Goal: Task Accomplishment & Management: Complete application form

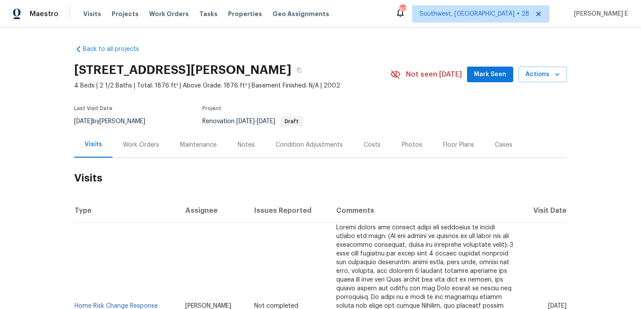
scroll to position [6, 0]
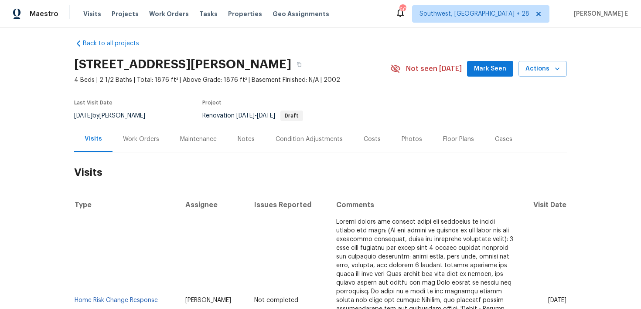
click at [137, 135] on div "Work Orders" at bounding box center [141, 139] width 36 height 9
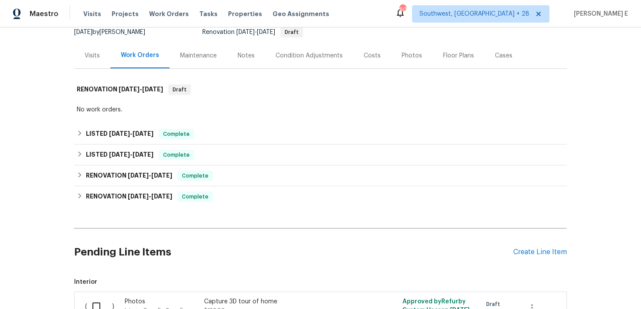
scroll to position [188, 0]
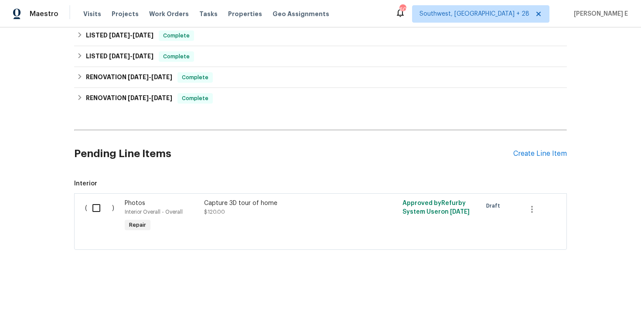
click at [527, 158] on div "Pending Line Items Create Line Item" at bounding box center [320, 154] width 493 height 41
click at [521, 150] on div "Create Line Item" at bounding box center [540, 154] width 54 height 8
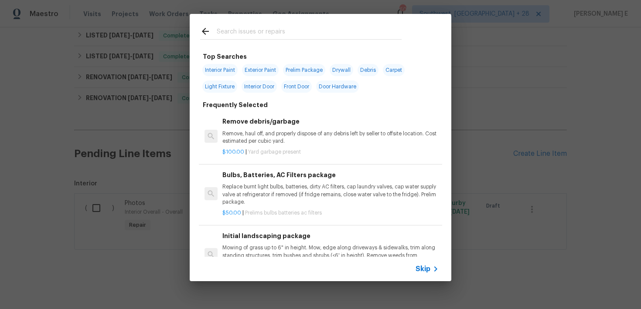
click at [418, 267] on span "Skip" at bounding box center [422, 269] width 15 height 9
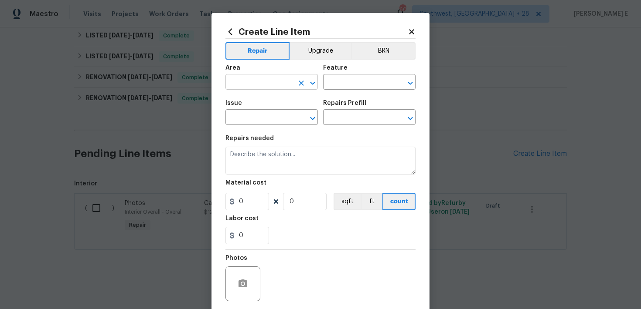
click at [275, 82] on input "text" at bounding box center [259, 83] width 68 height 14
type input "Interior Overall"
type input "Windows"
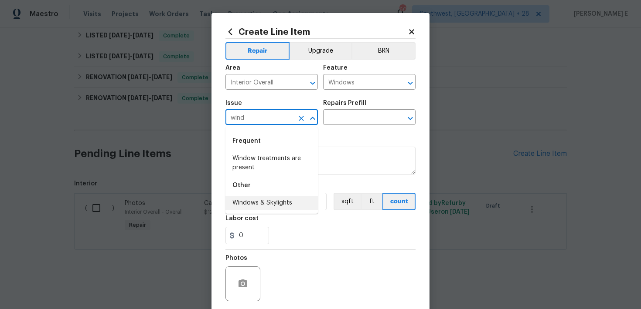
click at [241, 198] on li "Windows & Skylights" at bounding box center [271, 203] width 92 height 14
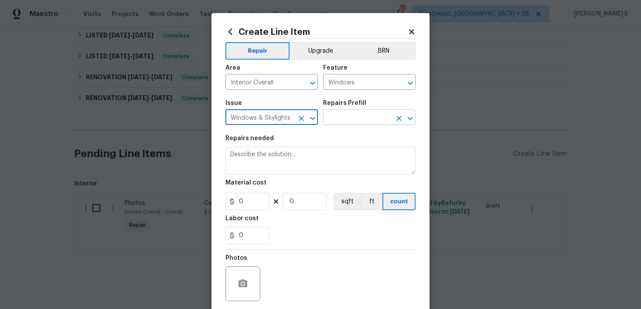
type input "Windows & Skylights"
click at [356, 114] on input "text" at bounding box center [357, 119] width 68 height 14
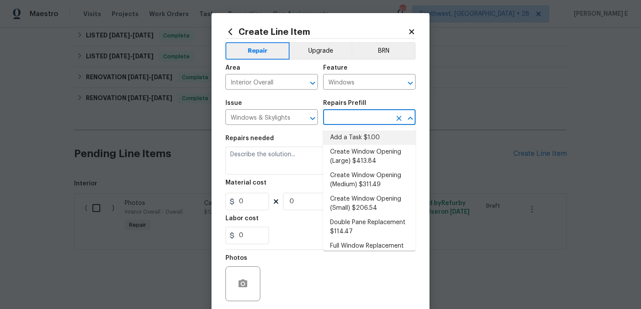
click at [360, 139] on li "Add a Task $1.00" at bounding box center [369, 138] width 92 height 14
type input "Add a Task $1.00"
type textarea "HPM to detail"
type input "1"
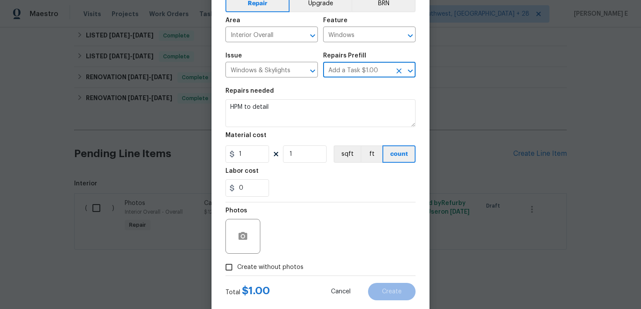
scroll to position [48, 0]
click at [252, 239] on button "button" at bounding box center [242, 236] width 21 height 21
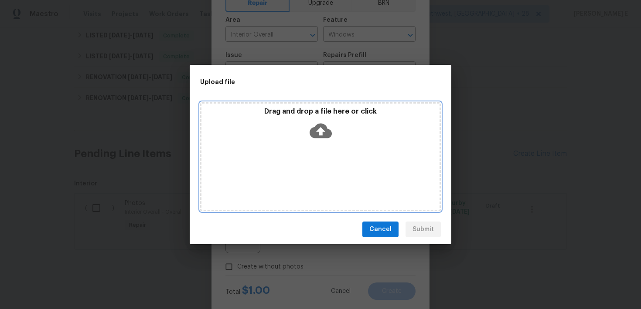
click at [325, 131] on icon at bounding box center [320, 131] width 22 height 15
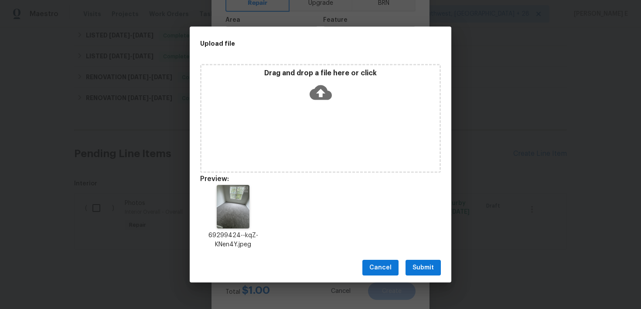
click at [419, 264] on span "Submit" at bounding box center [422, 268] width 21 height 11
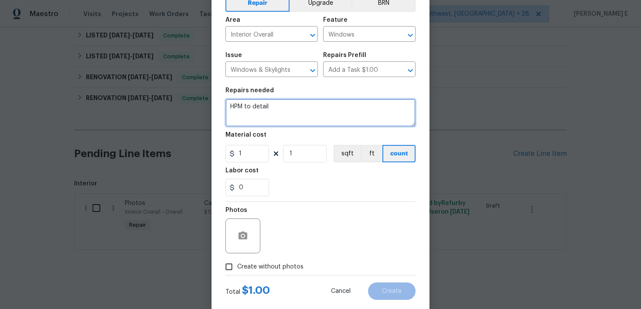
click at [301, 105] on textarea "HPM to detail" at bounding box center [320, 113] width 190 height 28
paste textarea "Feedback received that a few windows have broken seals. Please inspect all wind…"
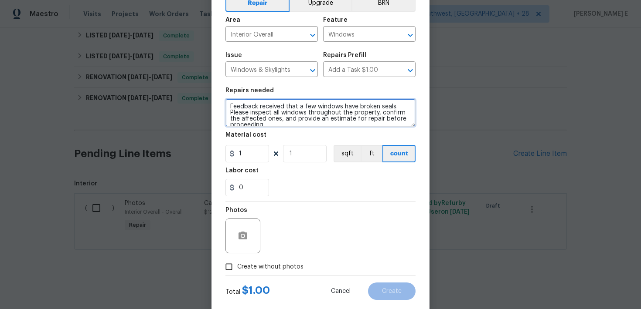
scroll to position [2, 0]
type textarea "Feedback received that a few windows have broken seals. Please inspect all wind…"
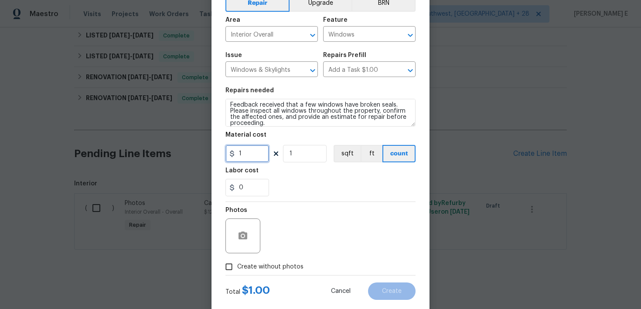
drag, startPoint x: 251, startPoint y: 153, endPoint x: 199, endPoint y: 154, distance: 51.9
click at [199, 154] on div "Create Line Item Repair Upgrade BRN Area Interior Overall ​ Feature Windows ​ I…" at bounding box center [320, 154] width 641 height 309
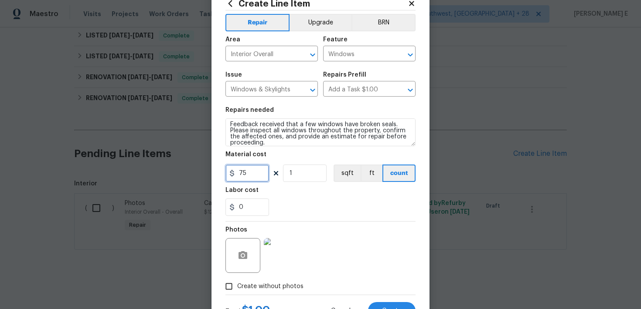
scroll to position [0, 0]
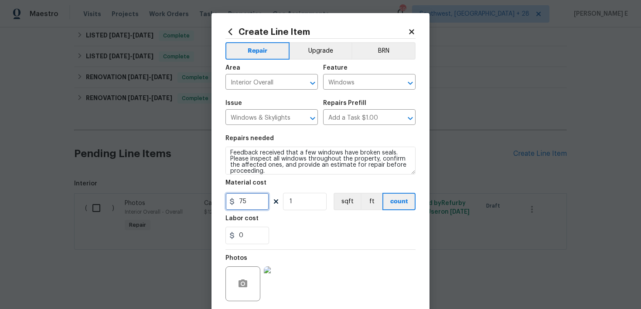
type input "75"
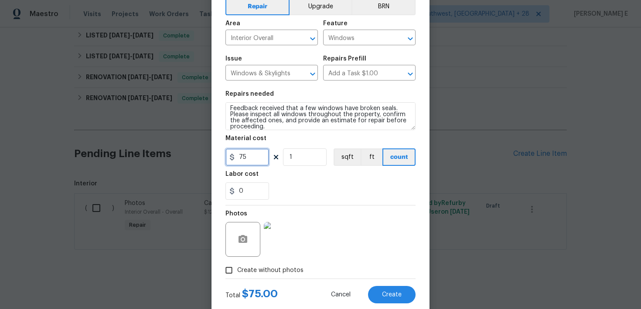
scroll to position [66, 0]
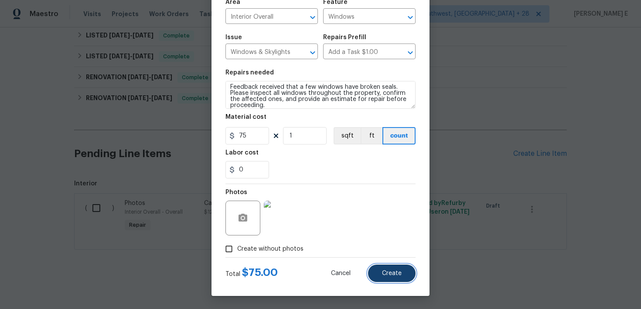
click at [376, 272] on button "Create" at bounding box center [392, 273] width 48 height 17
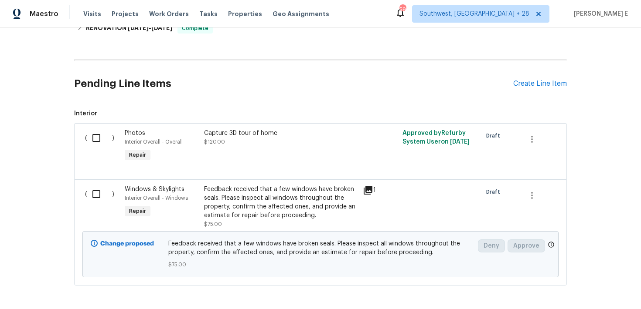
scroll to position [286, 0]
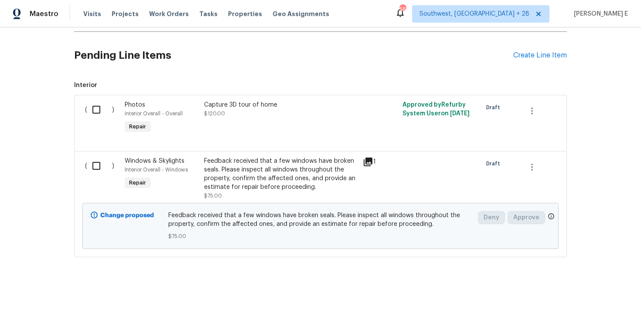
click at [95, 166] on input "checkbox" at bounding box center [99, 166] width 25 height 18
checkbox input "true"
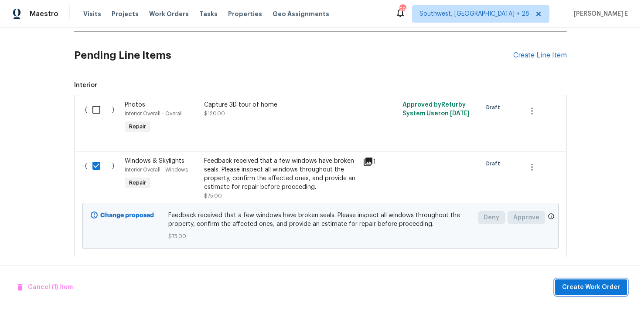
click at [571, 284] on span "Create Work Order" at bounding box center [591, 287] width 58 height 11
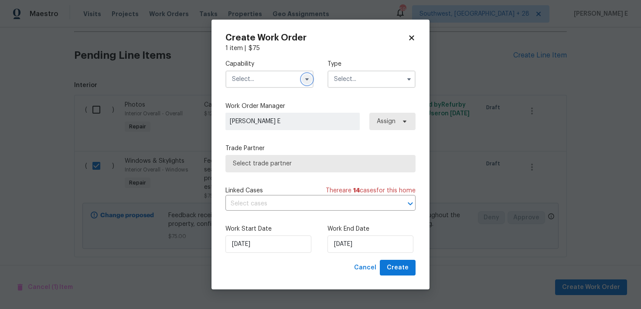
click at [311, 80] on button "button" at bounding box center [307, 79] width 10 height 10
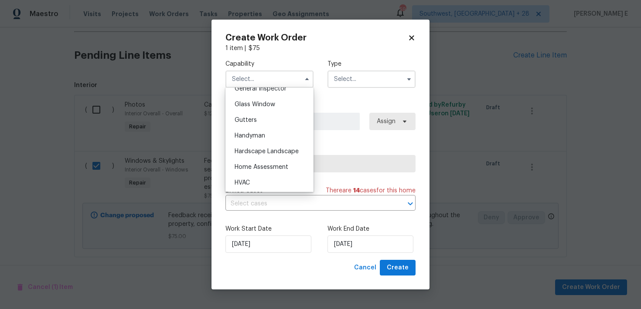
scroll to position [452, 0]
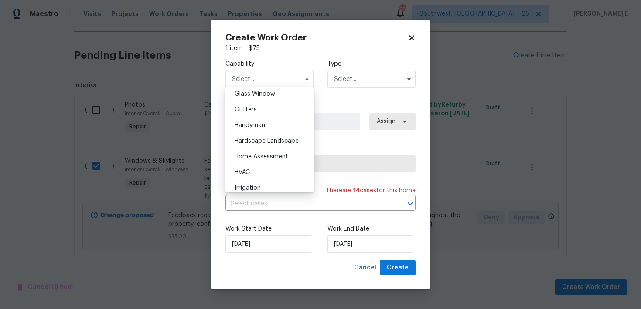
click at [272, 122] on div "Handyman" at bounding box center [270, 126] width 84 height 16
type input "Handyman"
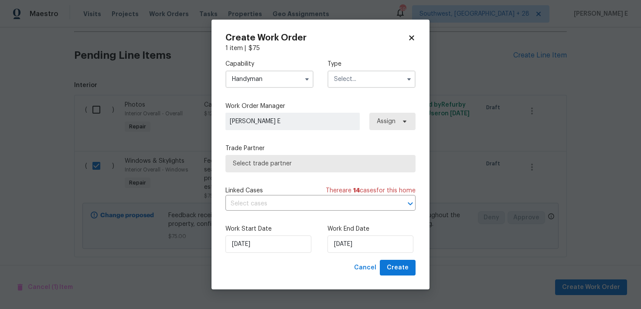
click at [341, 80] on input "text" at bounding box center [371, 79] width 88 height 17
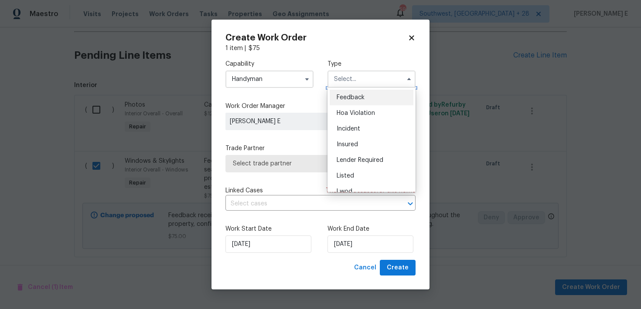
click at [341, 86] on input "text" at bounding box center [371, 79] width 88 height 17
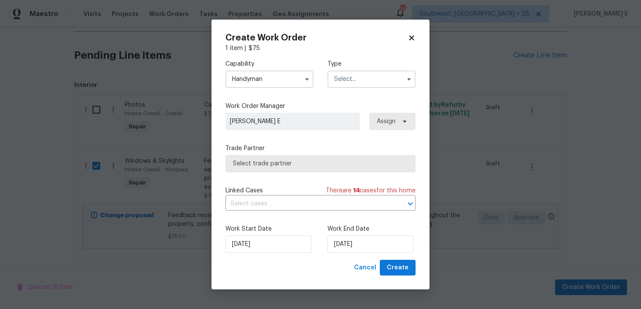
click at [341, 91] on div "Capability Handyman Type" at bounding box center [320, 74] width 190 height 42
click at [353, 81] on input "text" at bounding box center [371, 79] width 88 height 17
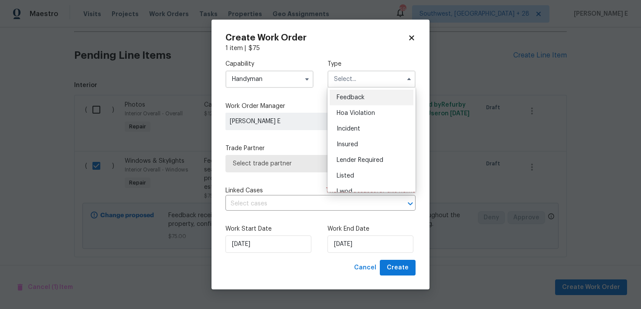
click at [353, 100] on span "Feedback" at bounding box center [350, 98] width 28 height 6
type input "Feedback"
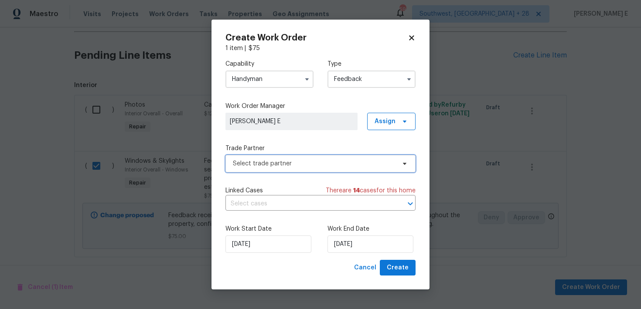
click at [235, 160] on span "Select trade partner" at bounding box center [314, 164] width 163 height 9
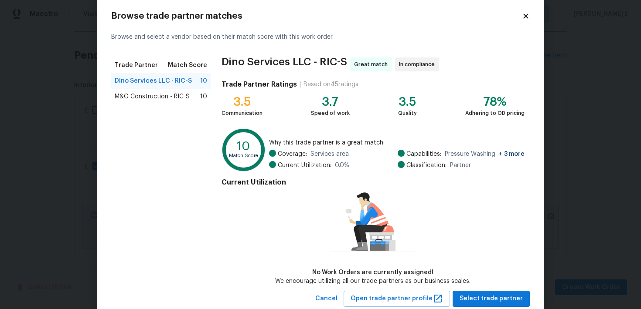
scroll to position [39, 0]
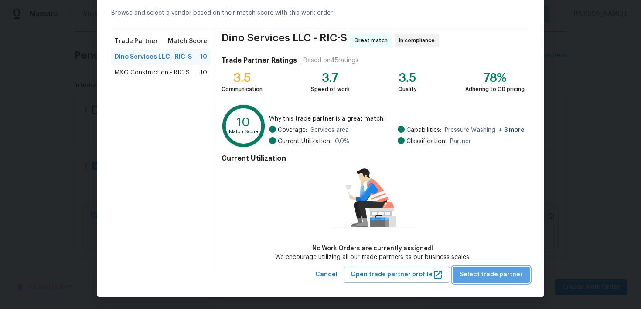
click at [500, 272] on span "Select trade partner" at bounding box center [490, 275] width 63 height 11
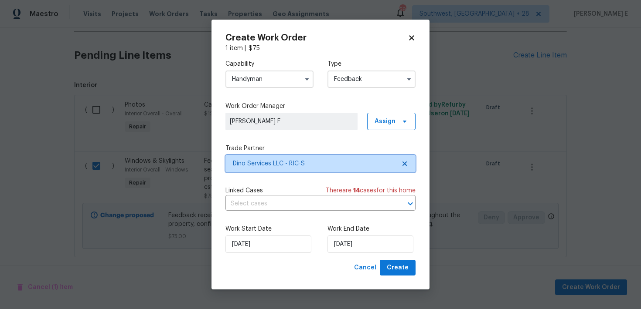
scroll to position [0, 0]
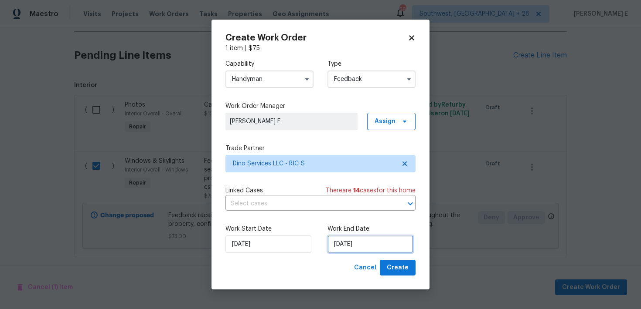
click at [348, 240] on input "02/10/2025" at bounding box center [370, 244] width 86 height 17
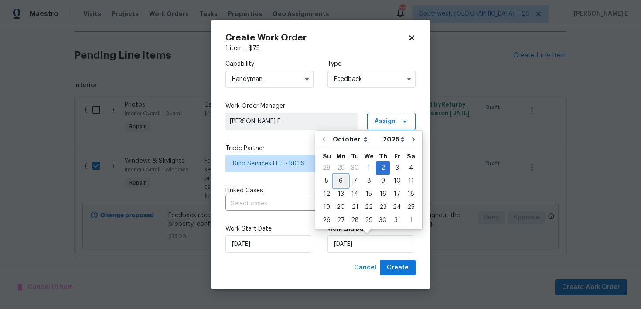
click at [341, 183] on div "6" at bounding box center [340, 181] width 14 height 12
type input "06/10/2025"
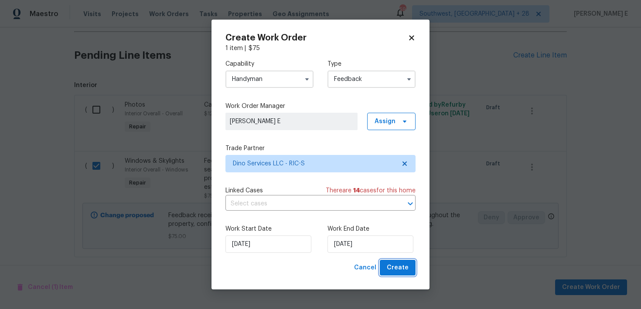
click at [391, 265] on span "Create" at bounding box center [398, 268] width 22 height 11
checkbox input "false"
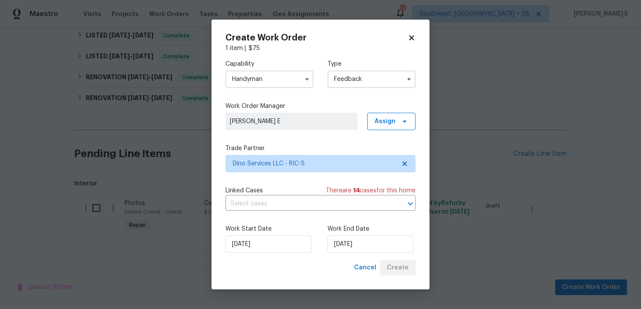
scroll to position [232, 0]
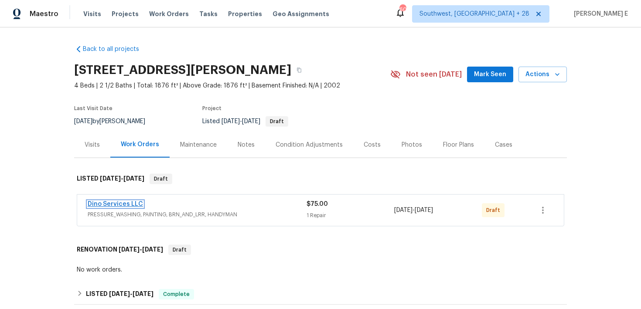
click at [97, 204] on link "Dino Services LLC" at bounding box center [115, 204] width 55 height 6
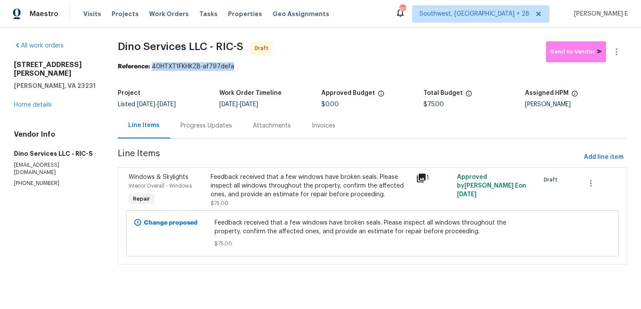
drag, startPoint x: 154, startPoint y: 67, endPoint x: 253, endPoint y: 67, distance: 98.9
click at [253, 67] on div "Reference: 40HTXT1FKHKZB-af797defa" at bounding box center [372, 66] width 509 height 9
copy div "40HTXT1FKHKZB-af797defa"
click at [200, 132] on div "Progress Updates" at bounding box center [206, 126] width 72 height 26
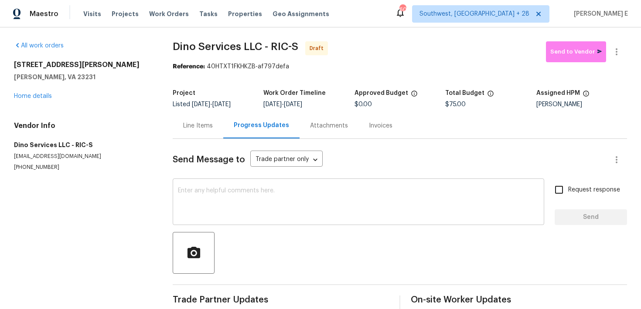
click at [257, 193] on textarea at bounding box center [358, 203] width 361 height 31
paste textarea "Hi this is Keerthana with Opendoor. I’m confirming you received the WO for the …"
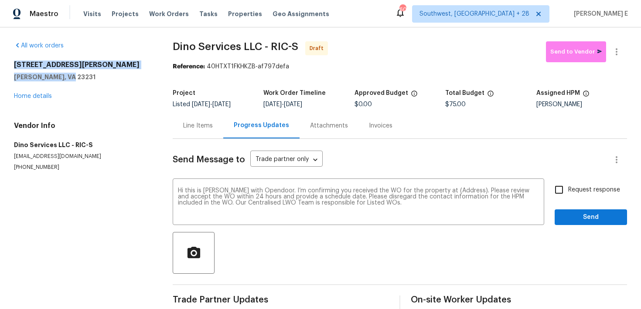
drag, startPoint x: 11, startPoint y: 65, endPoint x: 86, endPoint y: 81, distance: 77.0
click at [86, 81] on div "All work orders 6409 Rudd Pl Henrico, VA 23231 Home details Vendor Info Dino Se…" at bounding box center [320, 175] width 641 height 296
copy div "6409 Rudd Pl Henrico, VA 23231"
click at [452, 191] on textarea "Hi this is Keerthana with Opendoor. I’m confirming you received the WO for the …" at bounding box center [358, 203] width 361 height 31
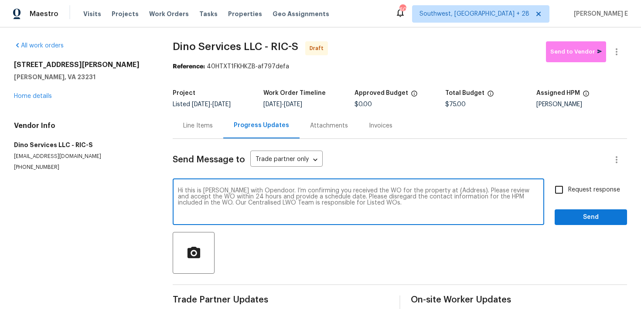
paste textarea "6409 Rudd Pl Henrico, VA 23231"
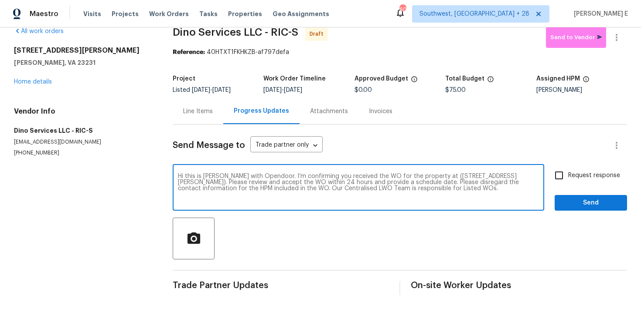
type textarea "Hi this is Keerthana with Opendoor. I’m confirming you received the WO for the …"
click at [585, 170] on label "Request response" at bounding box center [585, 176] width 70 height 18
click at [568, 170] on input "Request response" at bounding box center [559, 176] width 18 height 18
checkbox input "true"
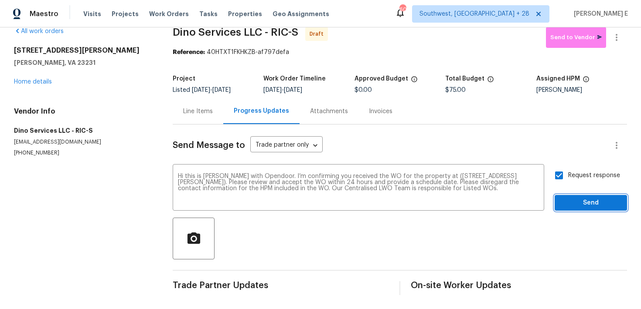
click at [581, 209] on button "Send" at bounding box center [590, 203] width 72 height 16
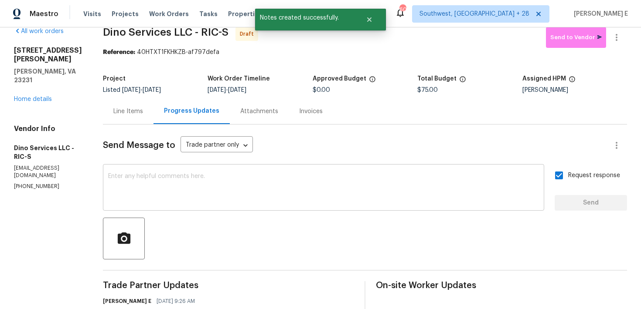
click at [434, 185] on textarea at bounding box center [323, 188] width 431 height 31
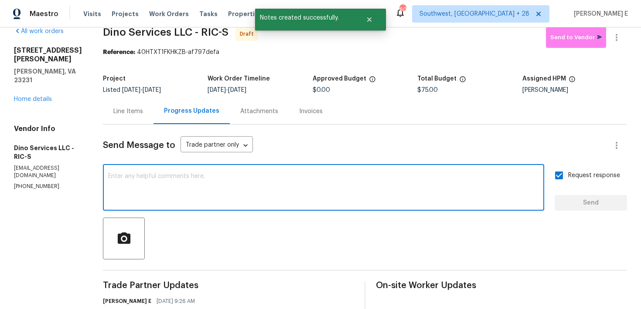
paste textarea "Attention All Work Orders must include before-photos (both close-up and wide-an…"
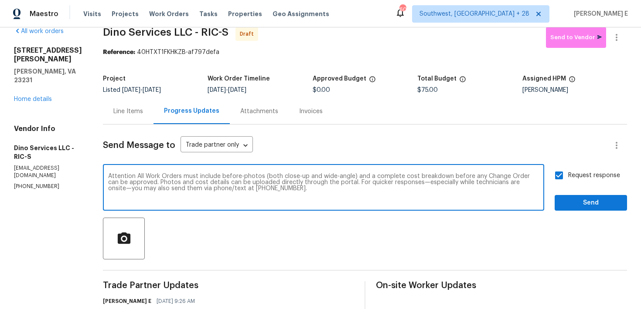
type textarea "Attention All Work Orders must include before-photos (both close-up and wide-an…"
click at [609, 204] on span "Send" at bounding box center [590, 203] width 58 height 11
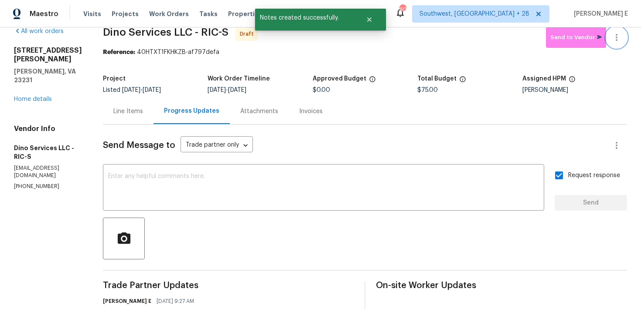
click at [616, 35] on icon "button" at bounding box center [616, 37] width 10 height 10
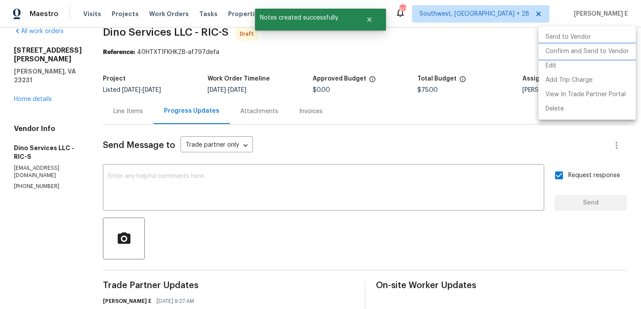
click at [610, 50] on li "Confirm and Send to Vendor" at bounding box center [586, 51] width 97 height 14
click at [385, 132] on div at bounding box center [320, 154] width 641 height 309
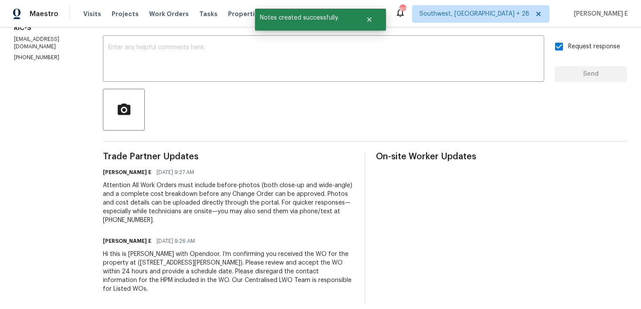
scroll to position [0, 0]
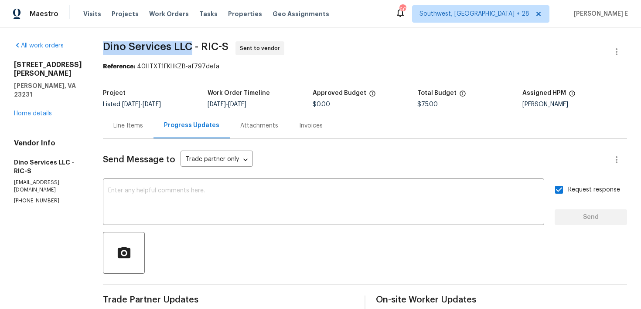
drag, startPoint x: 100, startPoint y: 49, endPoint x: 189, endPoint y: 49, distance: 88.9
click at [189, 49] on span "Dino Services LLC - RIC-S" at bounding box center [166, 46] width 126 height 10
copy span "Dino Services LLC"
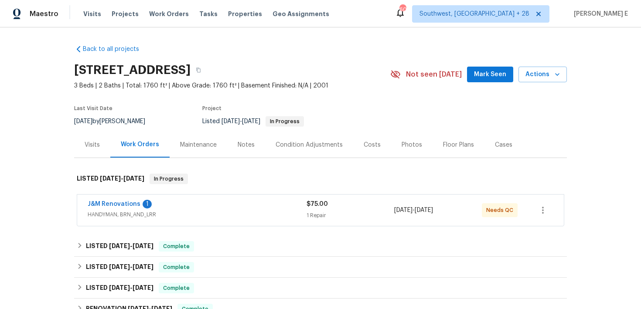
scroll to position [3, 0]
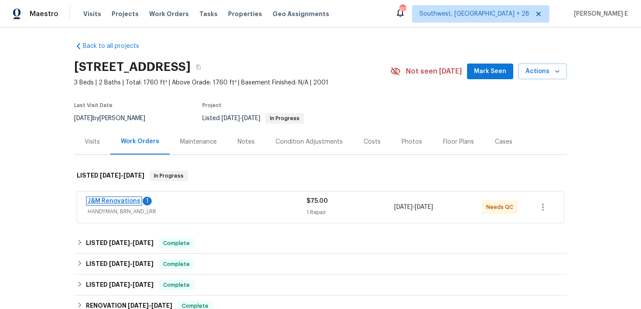
click at [129, 202] on link "J&M Renovations" at bounding box center [114, 201] width 53 height 6
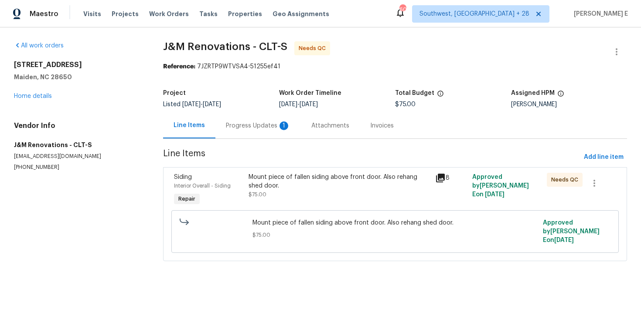
click at [256, 137] on div "Progress Updates 1" at bounding box center [257, 126] width 85 height 26
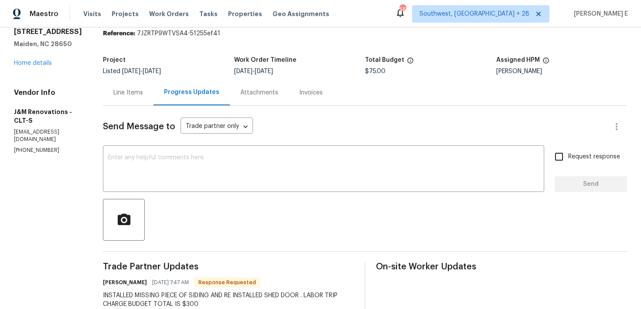
scroll to position [34, 0]
